Goal: Information Seeking & Learning: Learn about a topic

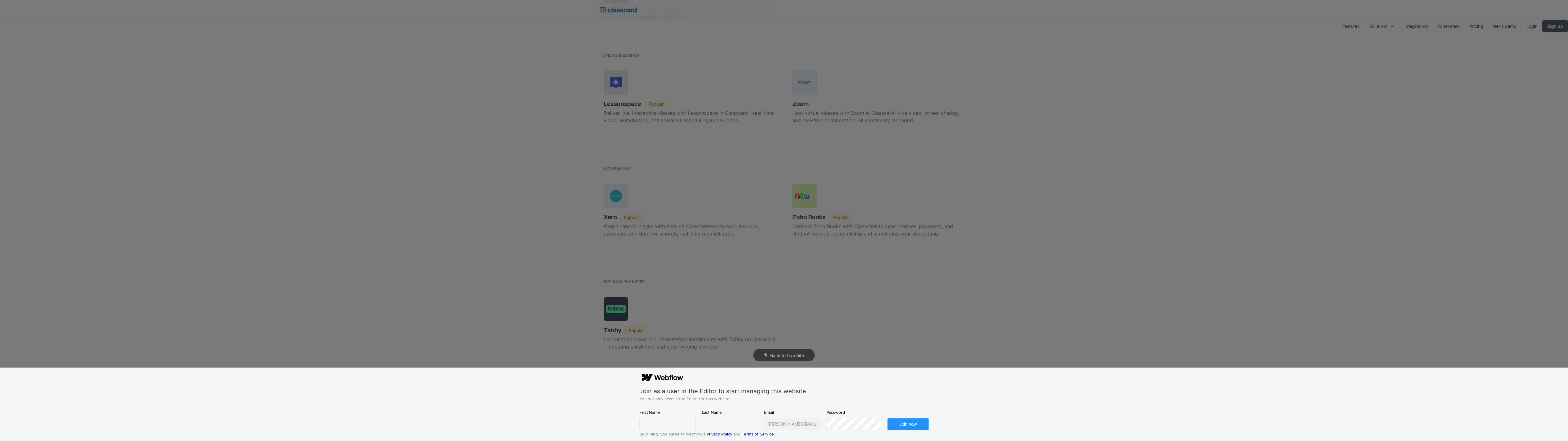
scroll to position [1438, 0]
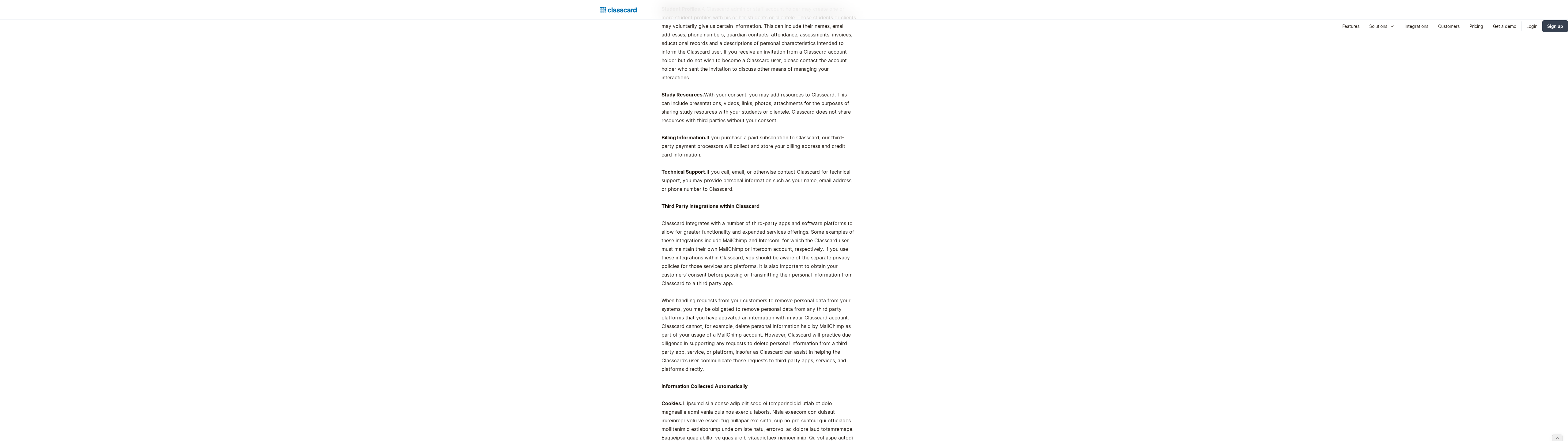
scroll to position [1245, 0]
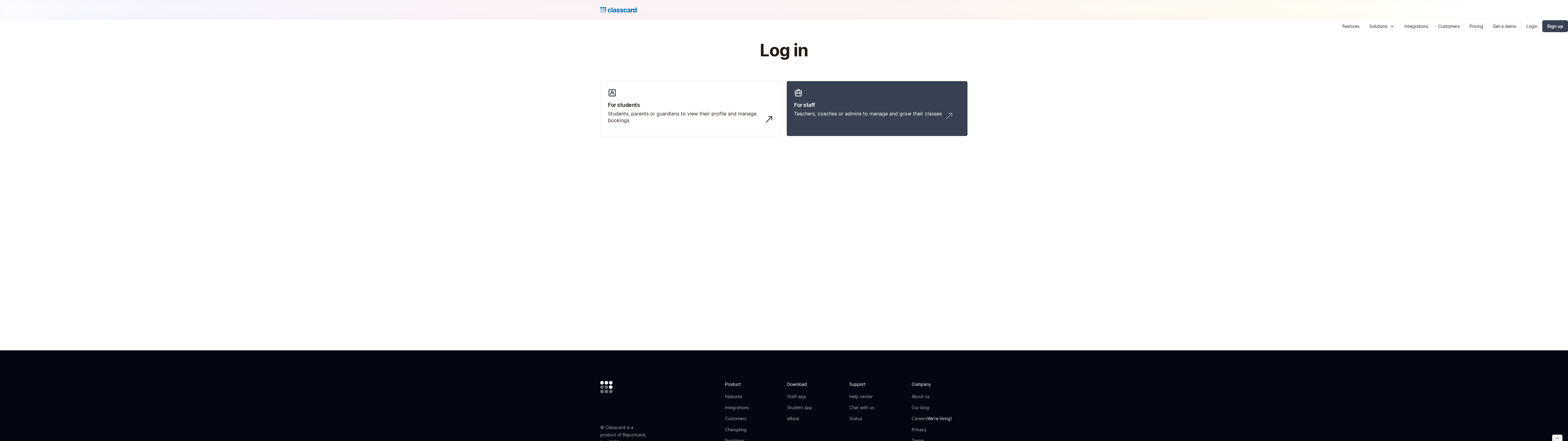
scroll to position [134, 0]
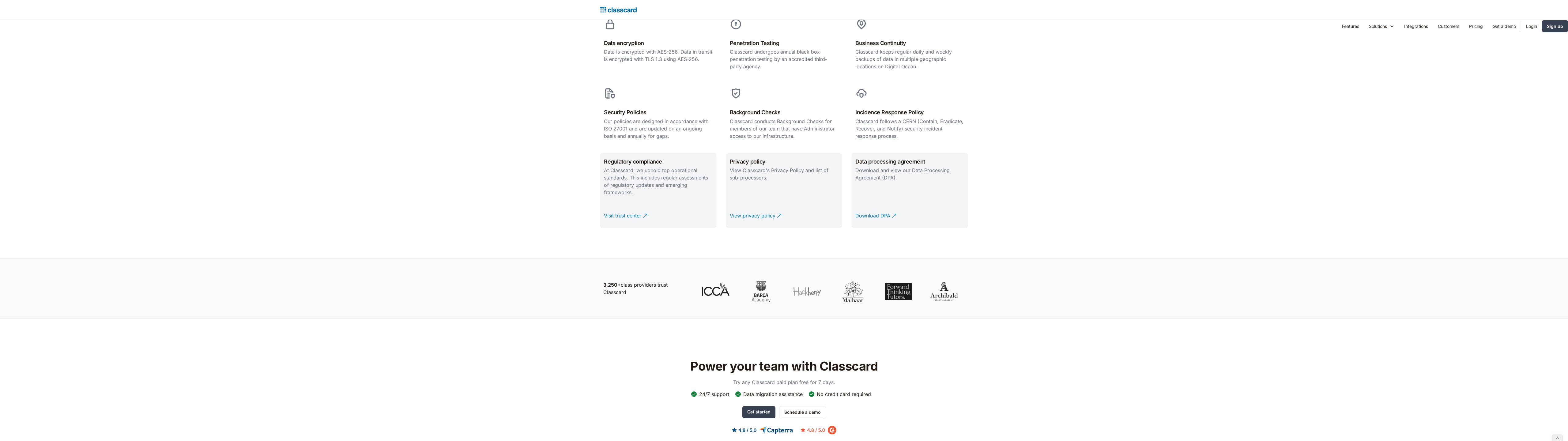
scroll to position [720, 0]
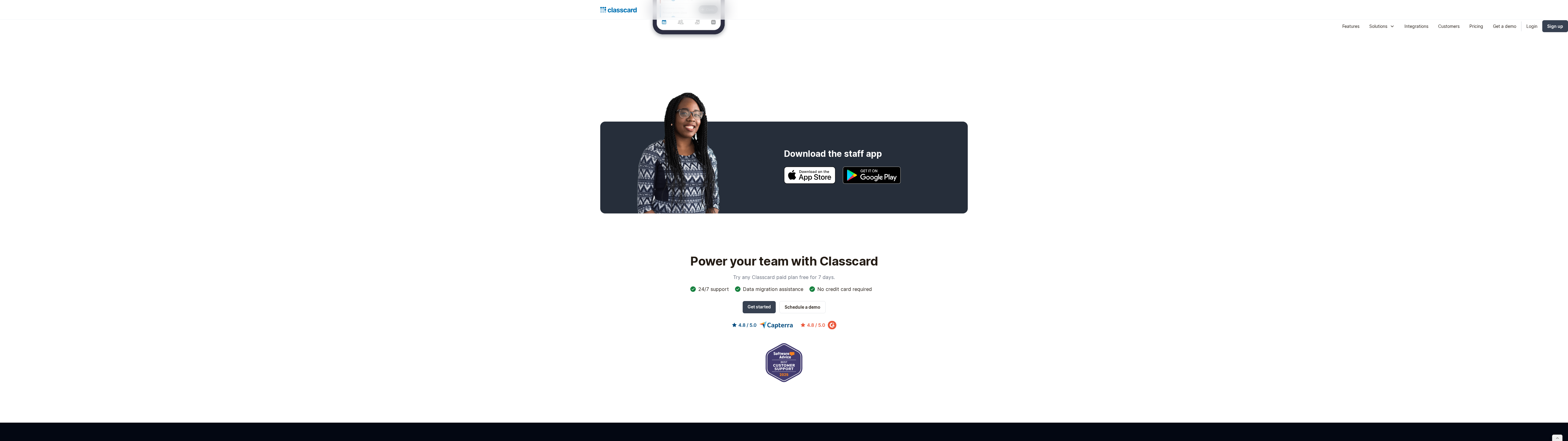
scroll to position [634, 0]
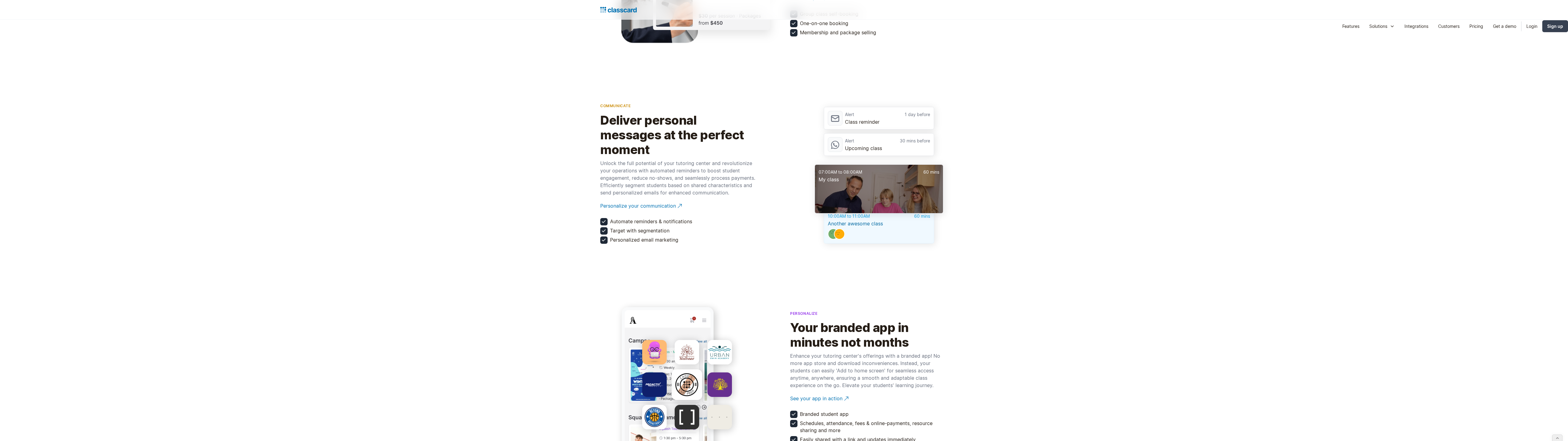
scroll to position [1245, 0]
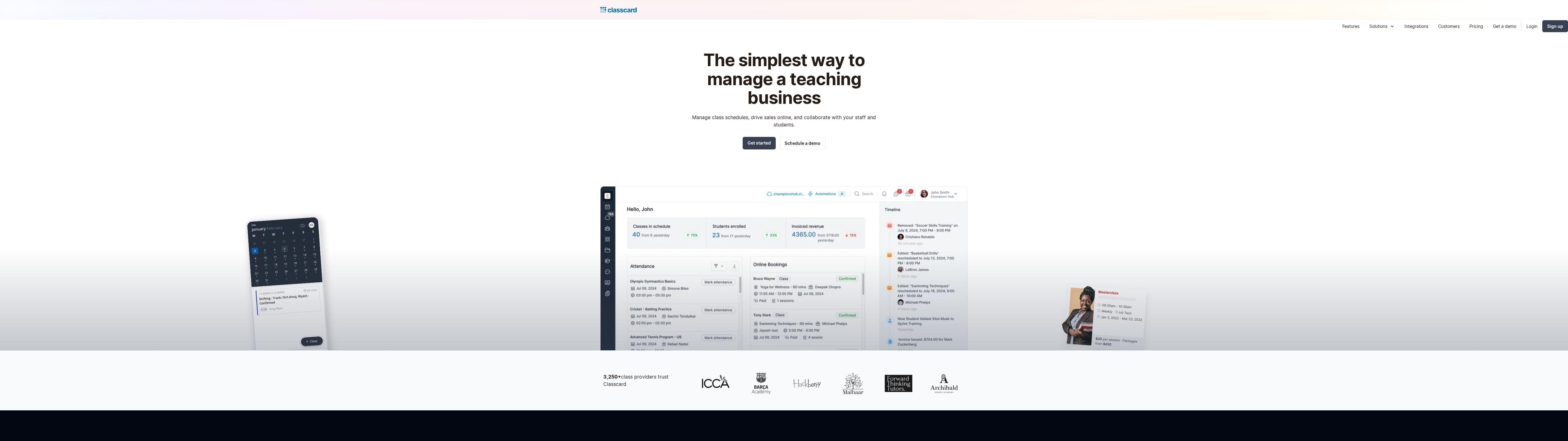
scroll to position [836, 0]
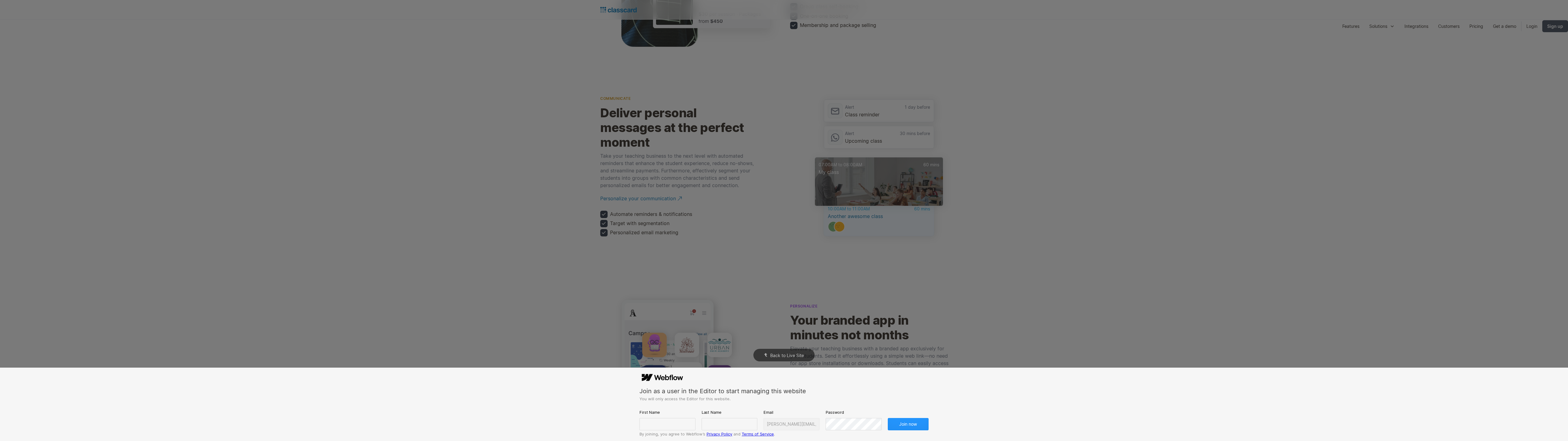
scroll to position [1245, 0]
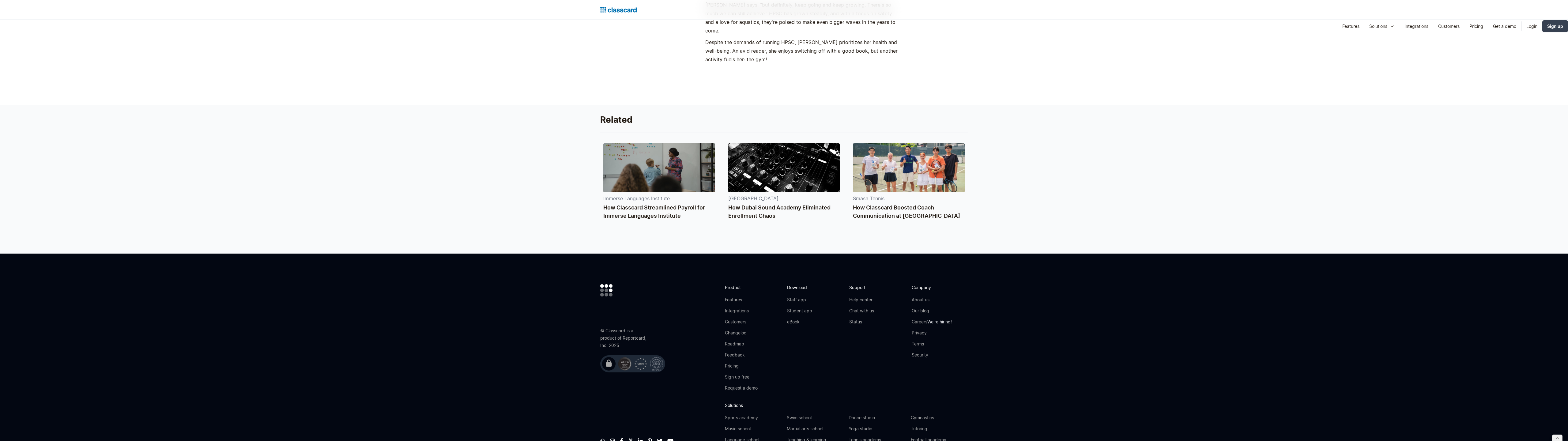
scroll to position [847, 0]
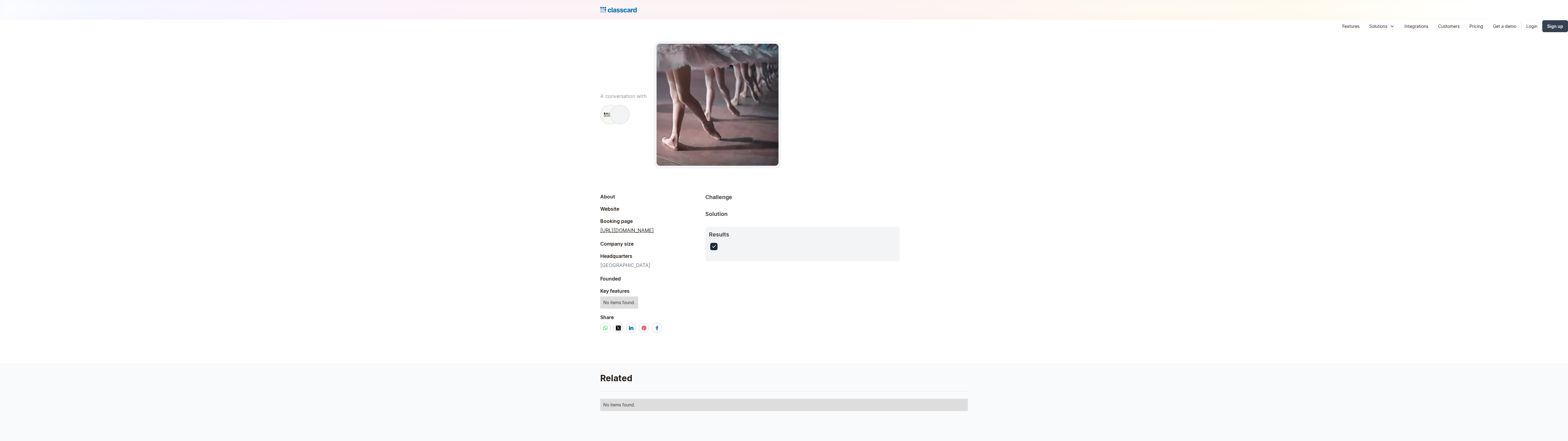
scroll to position [225, 0]
